Goal: Transaction & Acquisition: Purchase product/service

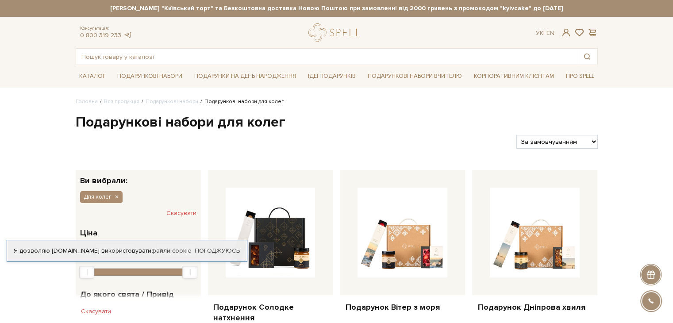
click at [598, 141] on div "За замовчуванням За Ціною (зростання) За Ціною (зменшення) Новинки За популярні…" at bounding box center [557, 142] width 88 height 14
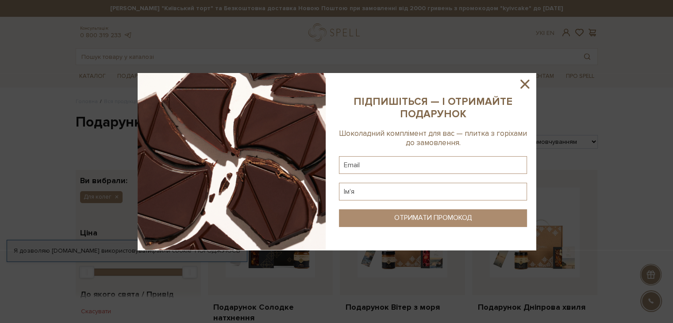
click at [597, 141] on div at bounding box center [336, 161] width 673 height 323
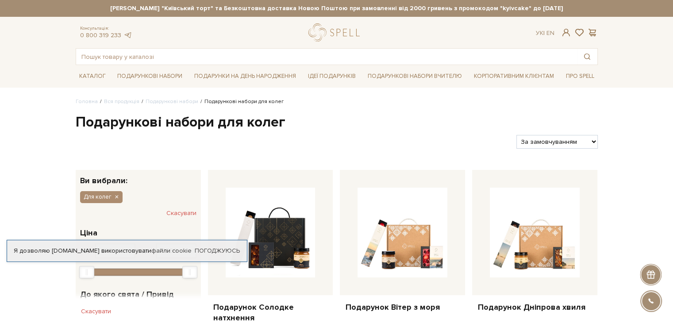
click at [593, 142] on select "За замовчуванням За Ціною (зростання) За Ціною (зменшення) Новинки За популярні…" at bounding box center [557, 142] width 81 height 14
select select "https://spellchocolate.com/our-productions/podarunkovi-box/dlja-koleg?sort=p.pr…"
click at [517, 135] on select "За замовчуванням За Ціною (зростання) За Ціною (зменшення) Новинки За популярні…" at bounding box center [557, 142] width 81 height 14
